Goal: Entertainment & Leisure: Consume media (video, audio)

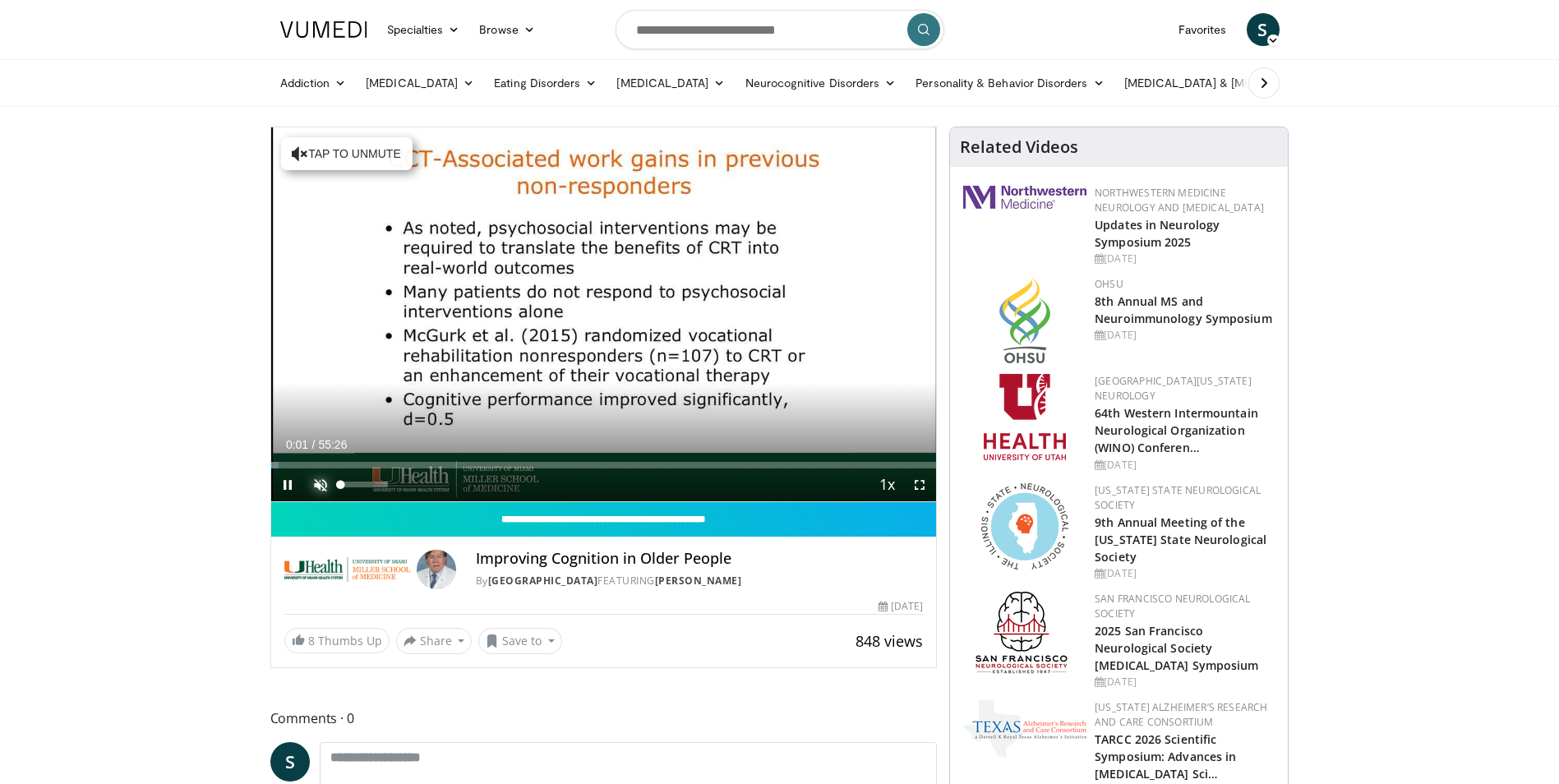
click at [319, 479] on span "Video Player" at bounding box center [321, 485] width 33 height 33
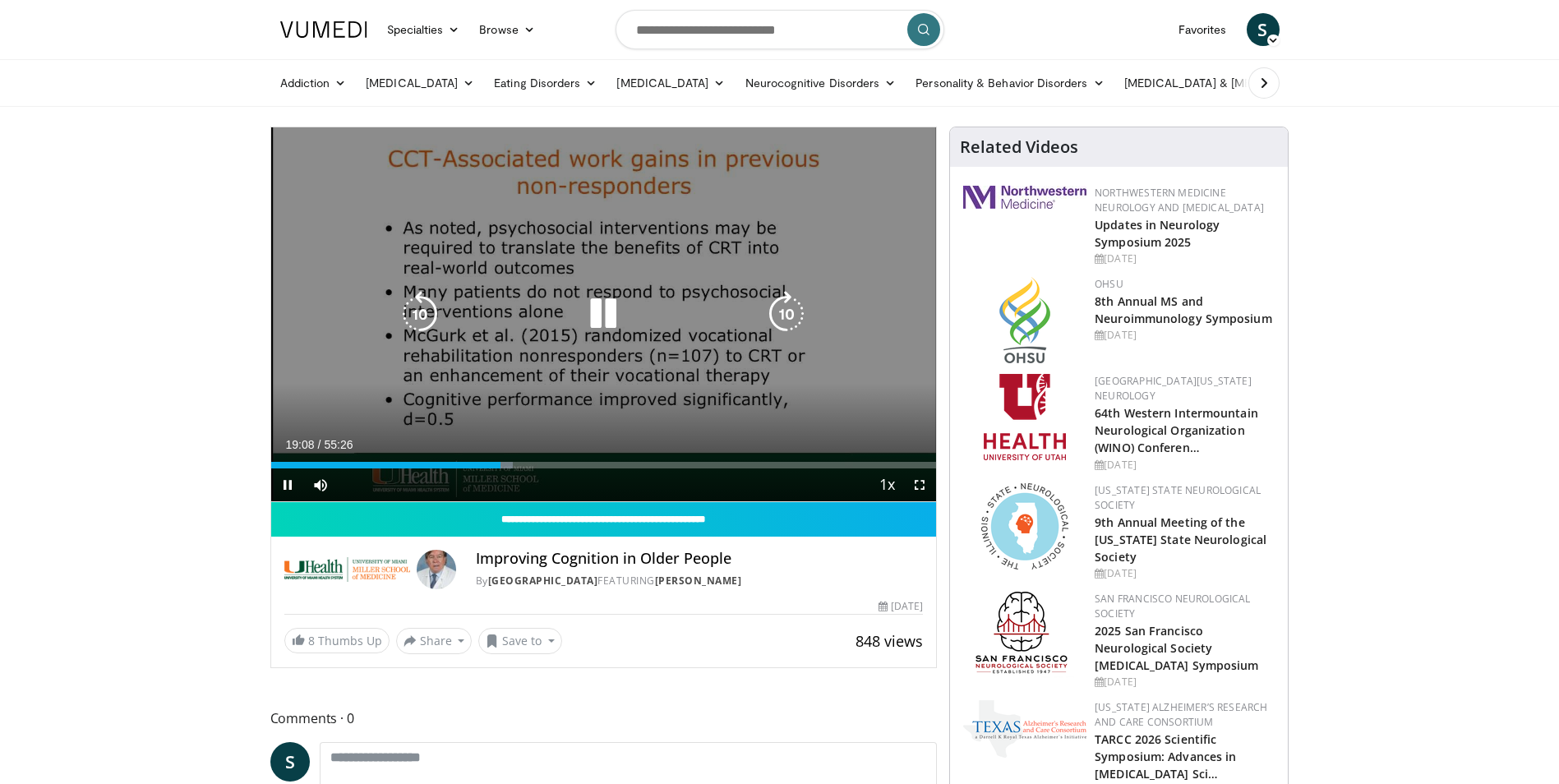
click at [620, 326] on icon "Video Player" at bounding box center [603, 313] width 46 height 46
